Goal: Task Accomplishment & Management: Manage account settings

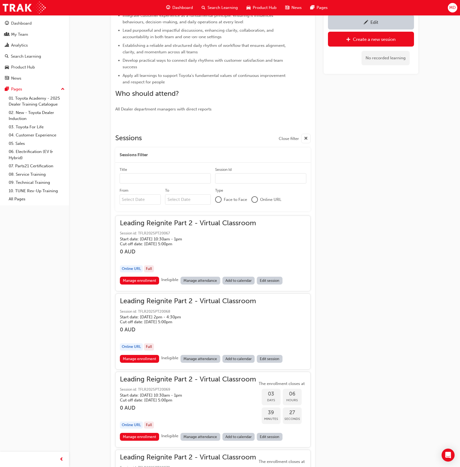
scroll to position [273, 0]
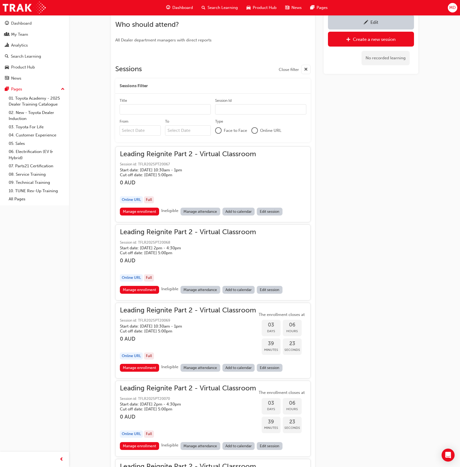
drag, startPoint x: 149, startPoint y: 212, endPoint x: 167, endPoint y: 203, distance: 20.6
click at [149, 212] on link "Manage enrollment" at bounding box center [140, 212] width 40 height 8
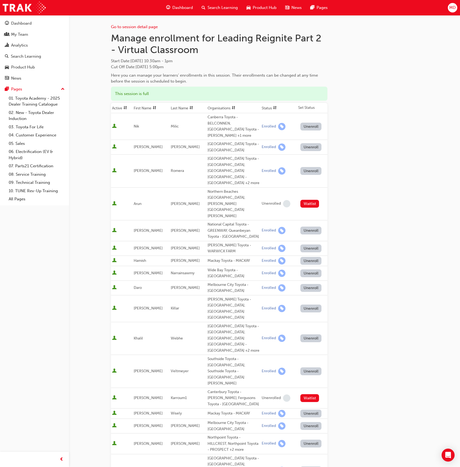
click at [190, 108] on span "sorting-icon" at bounding box center [192, 108] width 4 height 5
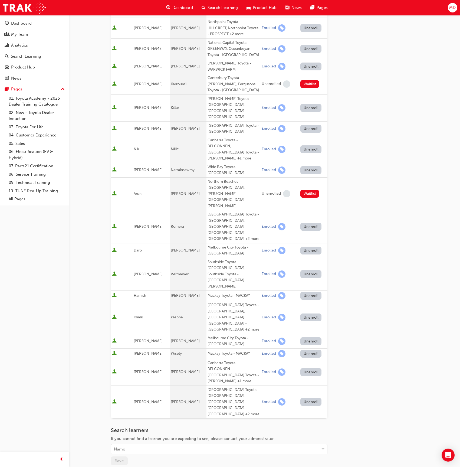
scroll to position [109, 0]
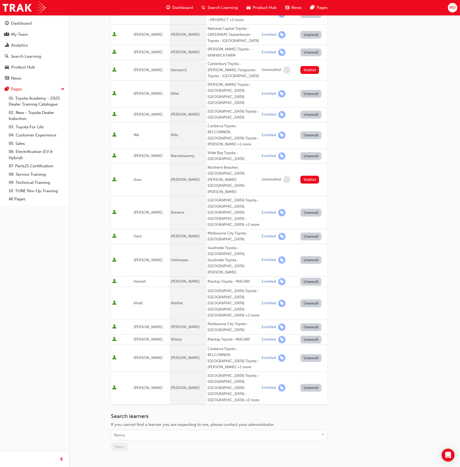
click at [305, 336] on button "Unenroll" at bounding box center [311, 340] width 21 height 8
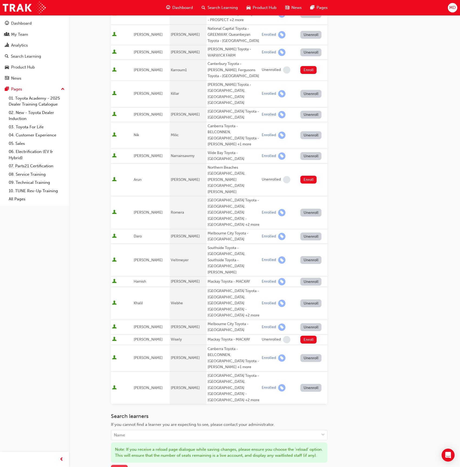
drag, startPoint x: 120, startPoint y: 420, endPoint x: 125, endPoint y: 421, distance: 4.9
click at [119, 467] on span "Save" at bounding box center [119, 469] width 9 height 5
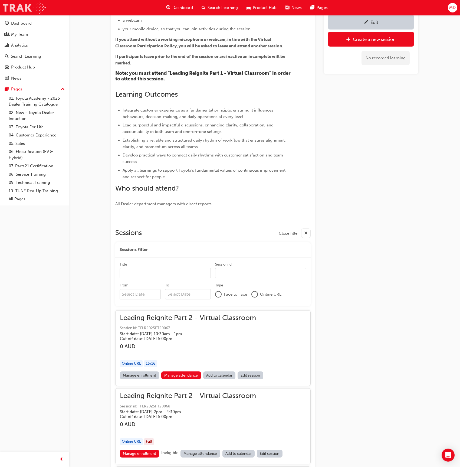
scroll to position [273, 0]
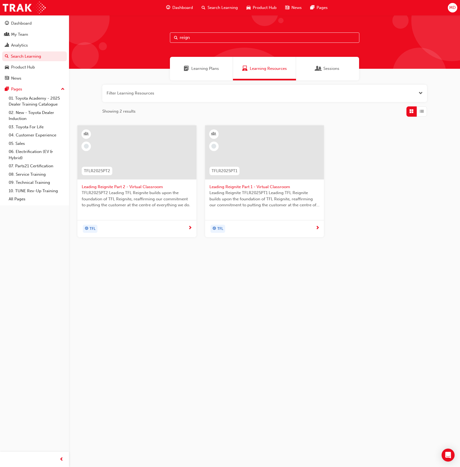
click at [204, 37] on input "reign" at bounding box center [265, 37] width 190 height 10
drag, startPoint x: 162, startPoint y: 38, endPoint x: 154, endPoint y: 37, distance: 7.4
click at [154, 37] on div "reign" at bounding box center [264, 42] width 391 height 54
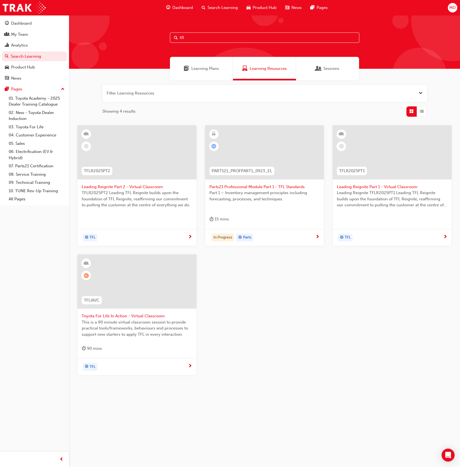
type input "tfl"
click at [163, 293] on div at bounding box center [136, 282] width 119 height 54
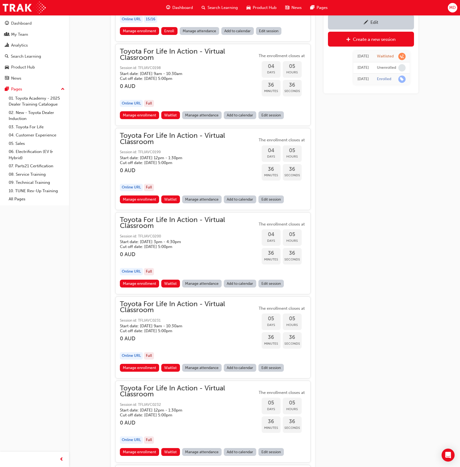
scroll to position [647, 0]
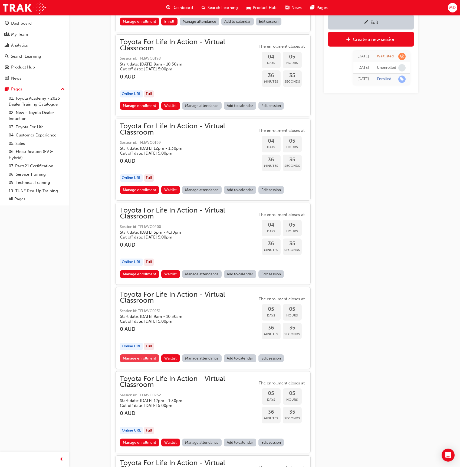
click at [144, 357] on link "Manage enrollment" at bounding box center [140, 359] width 40 height 8
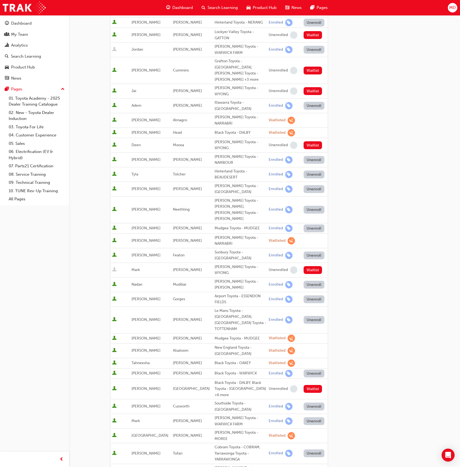
scroll to position [108, 0]
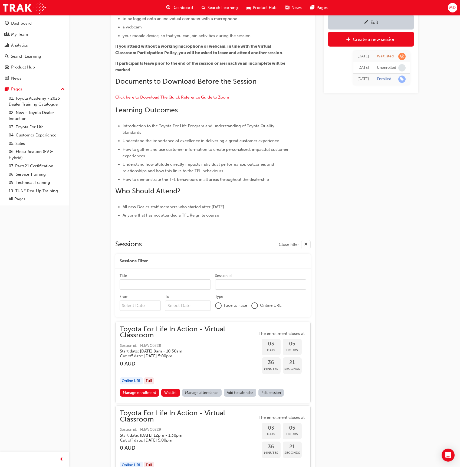
scroll to position [647, 0]
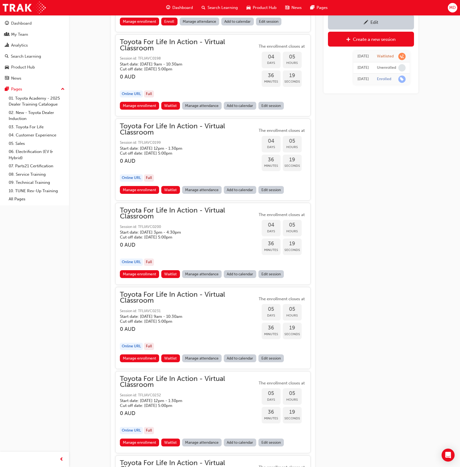
click at [207, 355] on link "Manage attendance" at bounding box center [202, 359] width 40 height 8
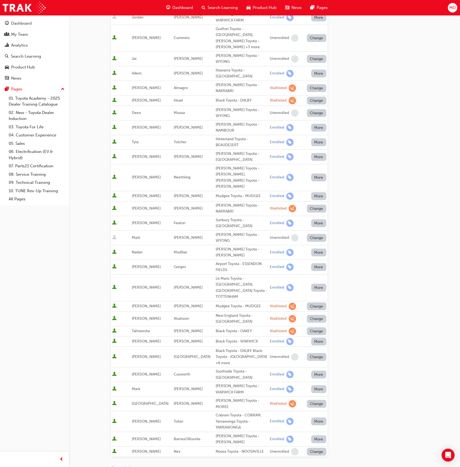
scroll to position [168, 0]
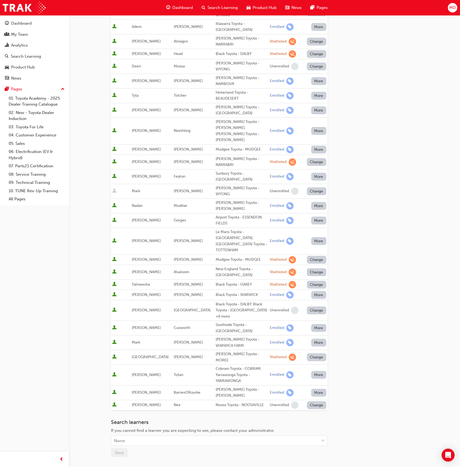
click at [316, 353] on button "Change" at bounding box center [316, 357] width 19 height 8
click at [321, 327] on div "Unenrolled" at bounding box center [313, 325] width 21 height 6
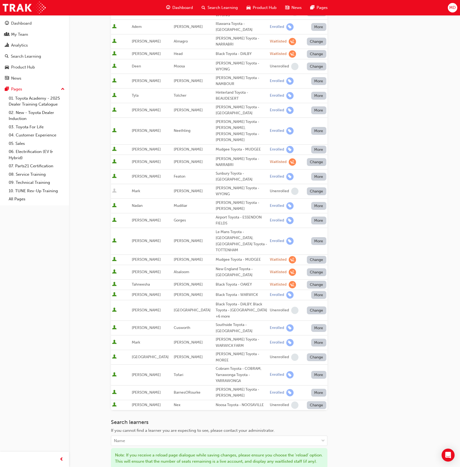
click at [120, 467] on span "Save" at bounding box center [119, 475] width 9 height 5
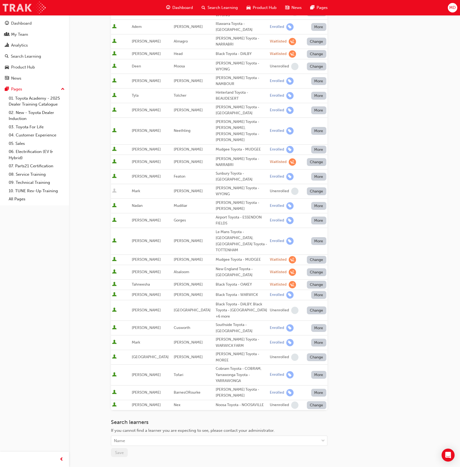
click at [22, 8] on img at bounding box center [24, 8] width 43 height 12
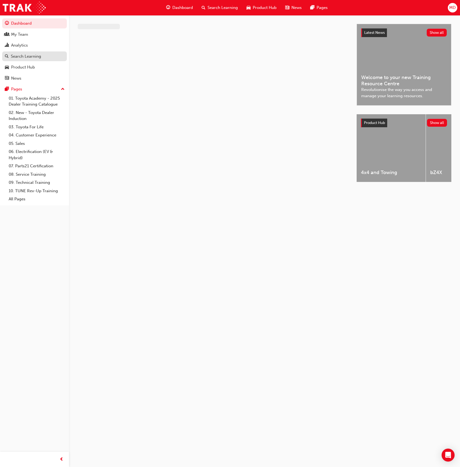
click at [27, 55] on div "Search Learning" at bounding box center [26, 56] width 30 height 6
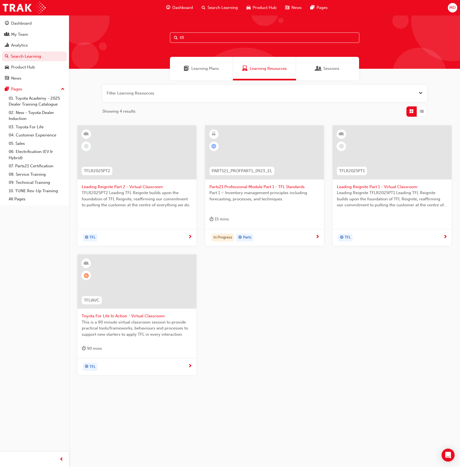
drag, startPoint x: 179, startPoint y: 38, endPoint x: 176, endPoint y: 38, distance: 3.0
click at [176, 38] on div "tfl" at bounding box center [265, 37] width 190 height 10
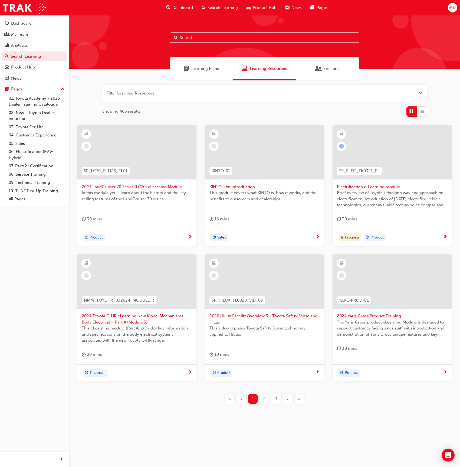
click at [203, 37] on input "text" at bounding box center [265, 37] width 190 height 10
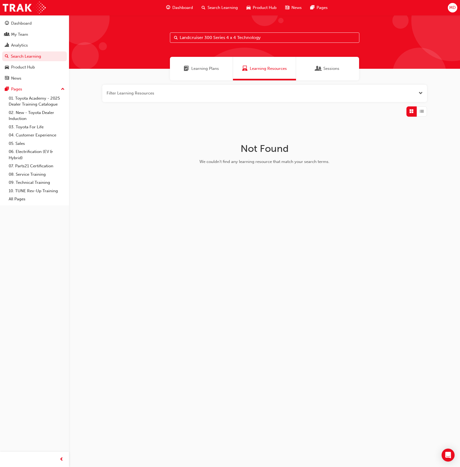
click at [231, 37] on input "Landcruiser 300 Series 4 x 4 Technology" at bounding box center [265, 37] width 190 height 10
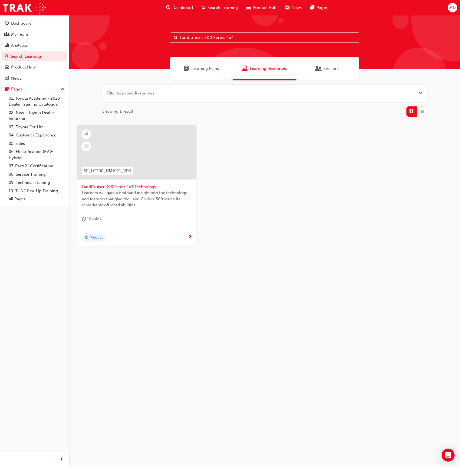
type input "Landcruiser 300 Series 4x4"
